Goal: Task Accomplishment & Management: Manage account settings

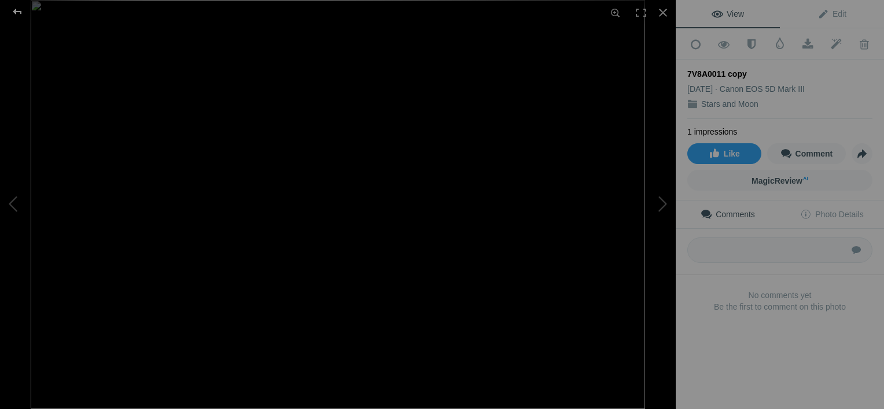
click at [21, 12] on div at bounding box center [18, 11] width 42 height 23
